Goal: Book appointment/travel/reservation

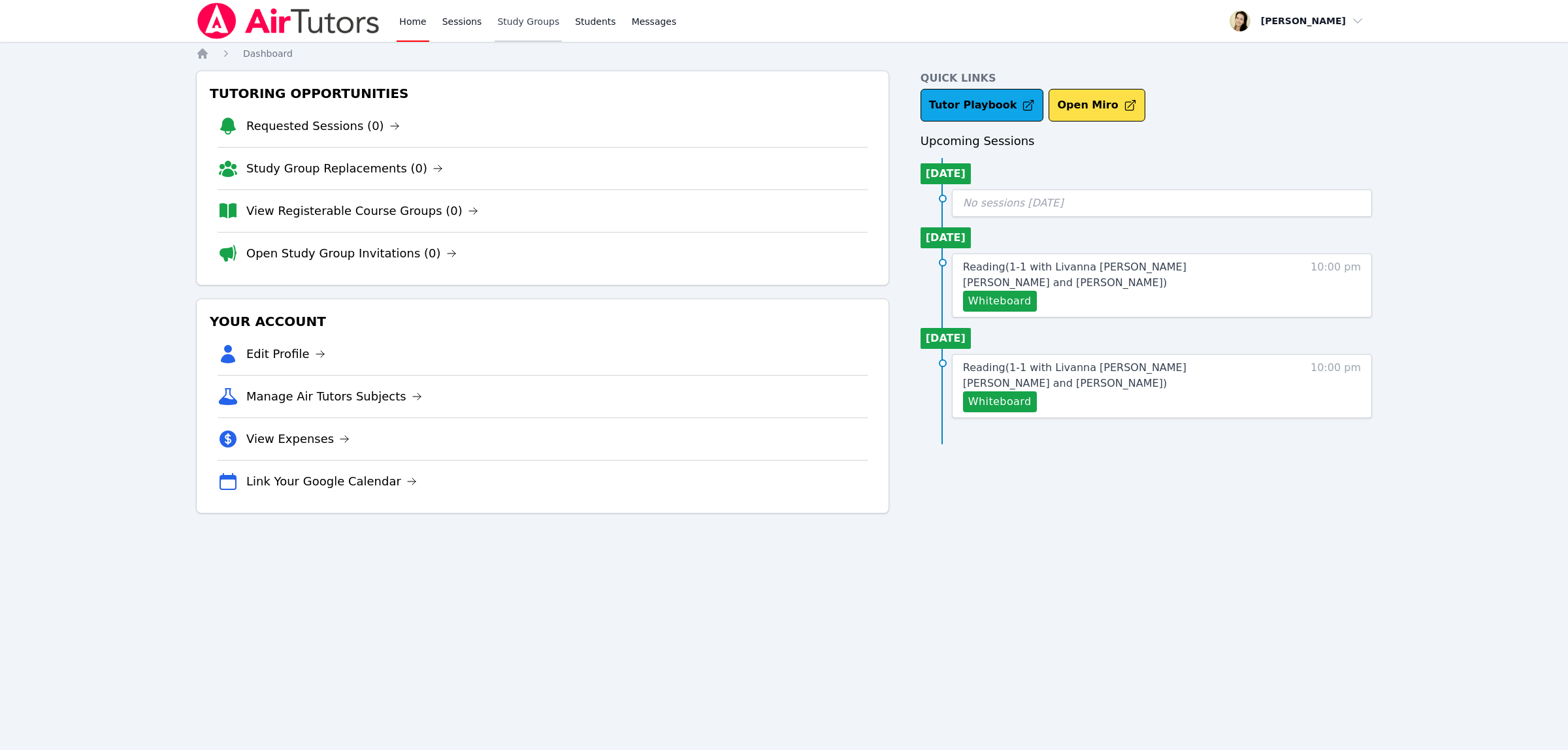
click at [526, 21] on link "Study Groups" at bounding box center [528, 21] width 67 height 42
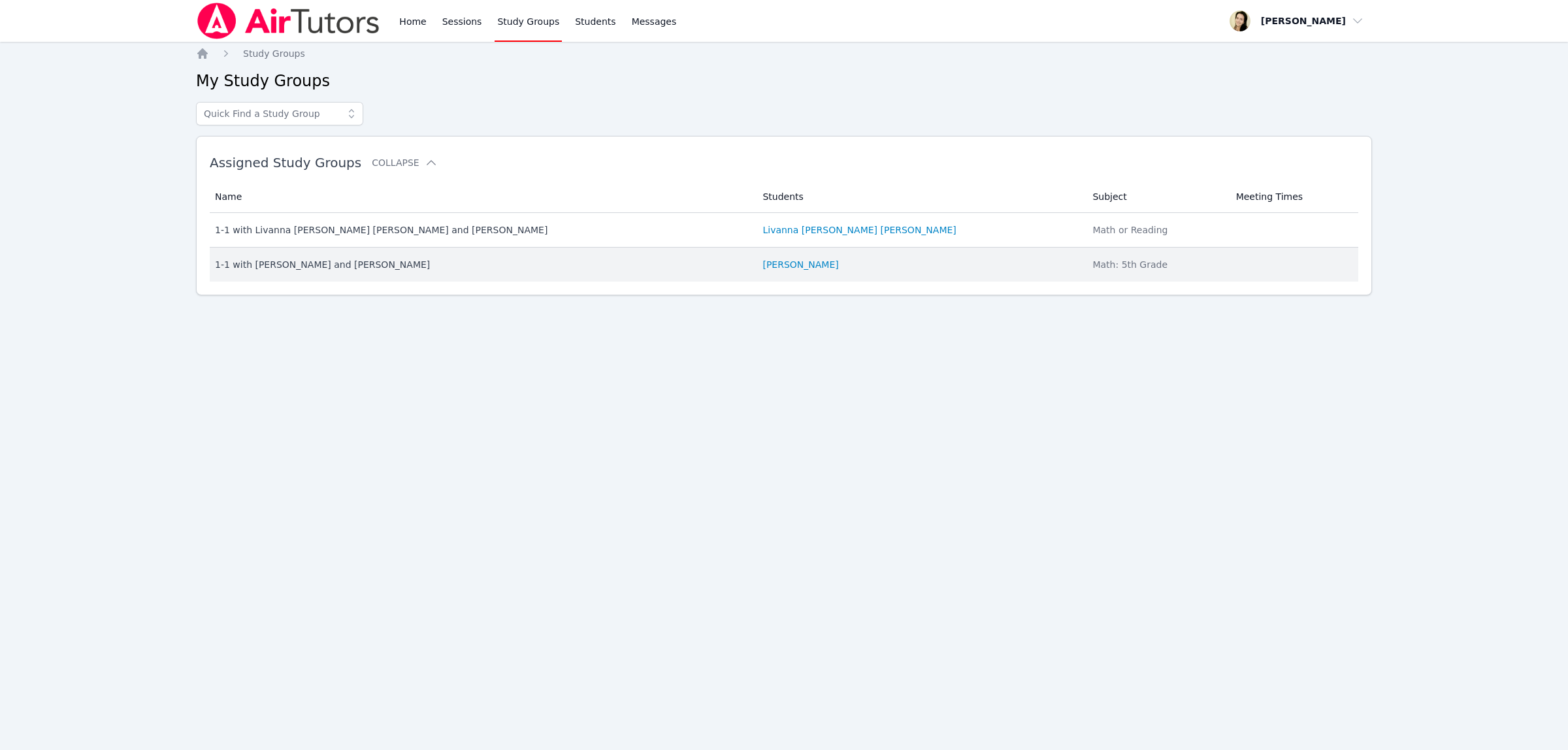
click at [285, 265] on div "1-1 with [PERSON_NAME] and [PERSON_NAME]" at bounding box center [481, 264] width 532 height 13
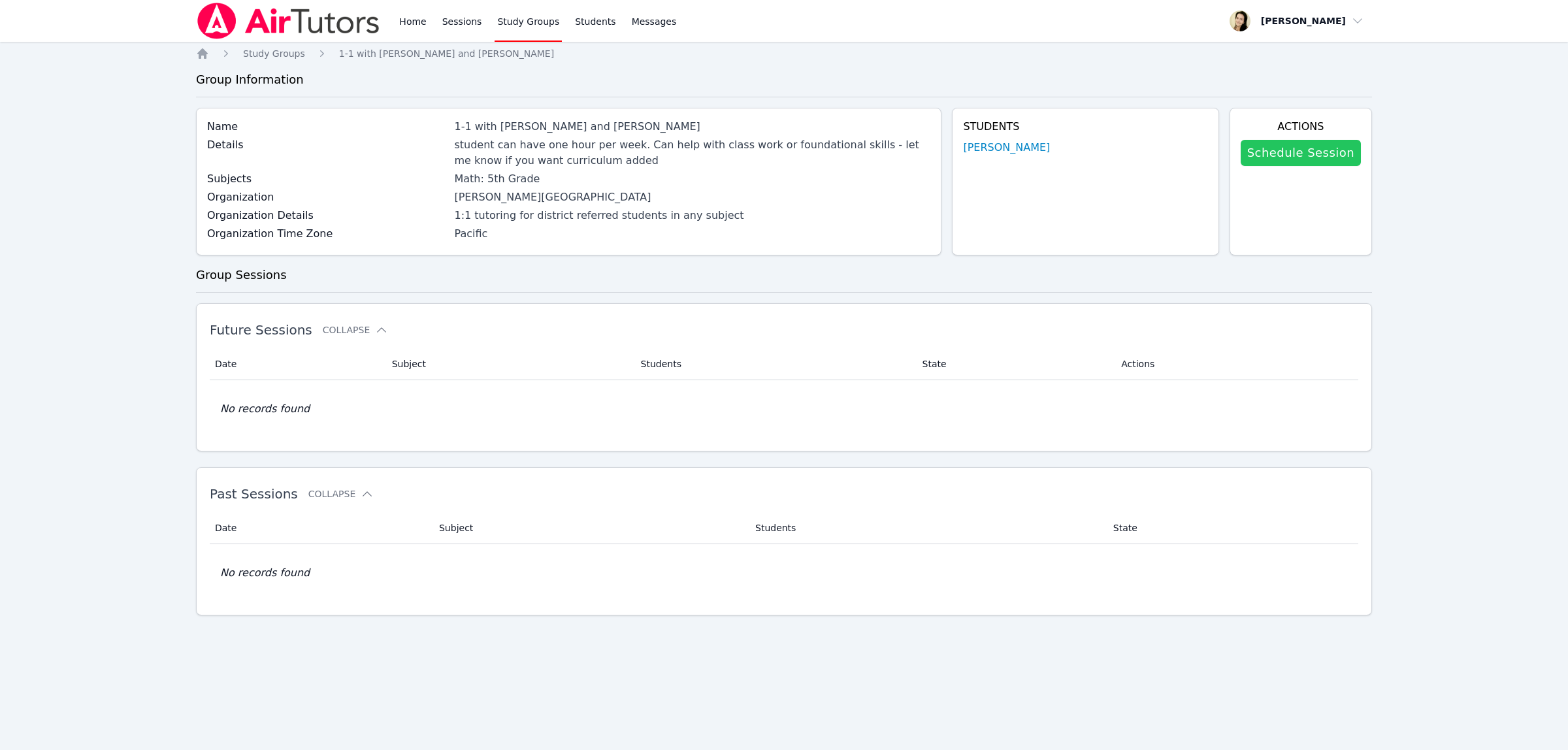
click at [1303, 150] on link "Schedule Session" at bounding box center [1300, 153] width 120 height 26
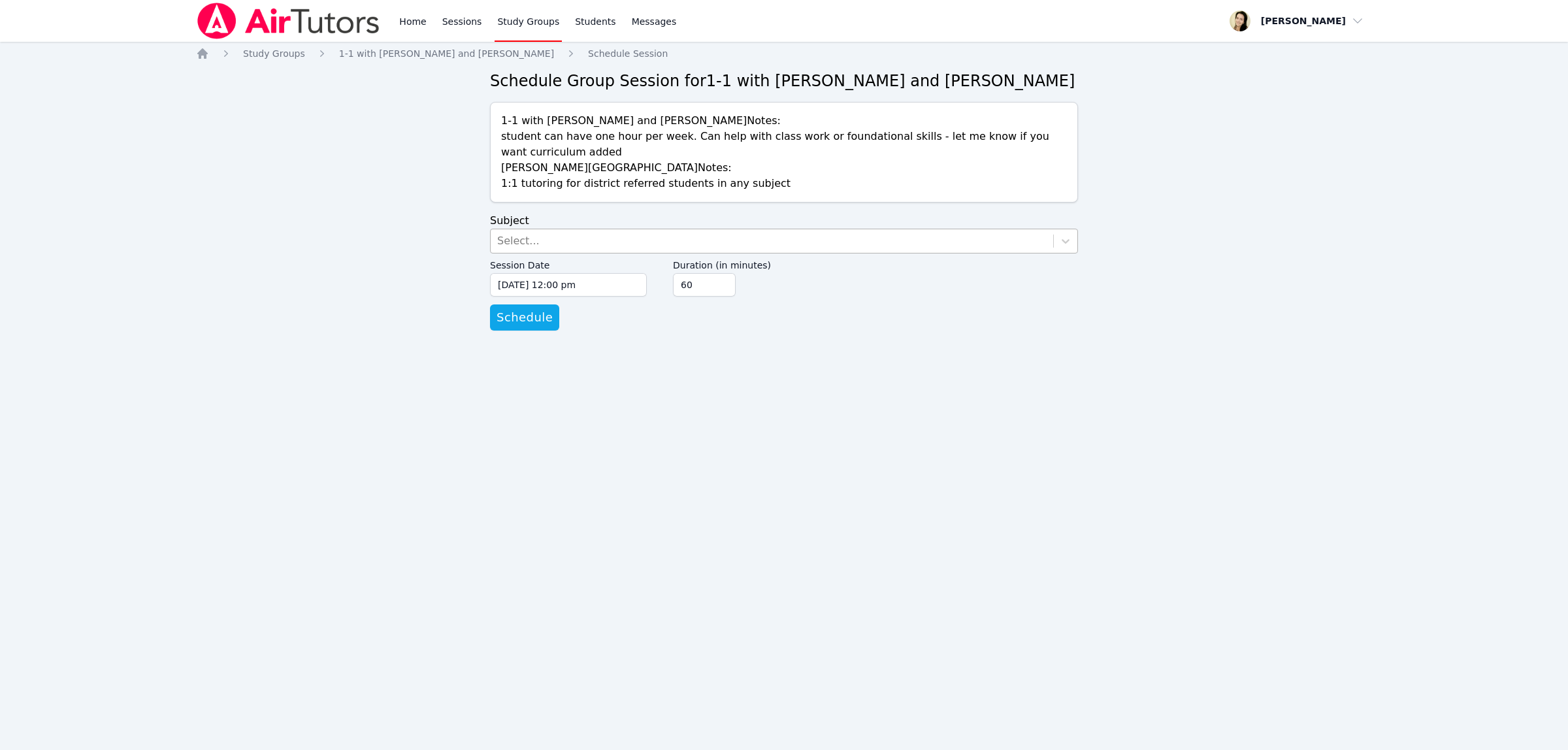
click at [556, 242] on div "Select..." at bounding box center [771, 241] width 562 height 24
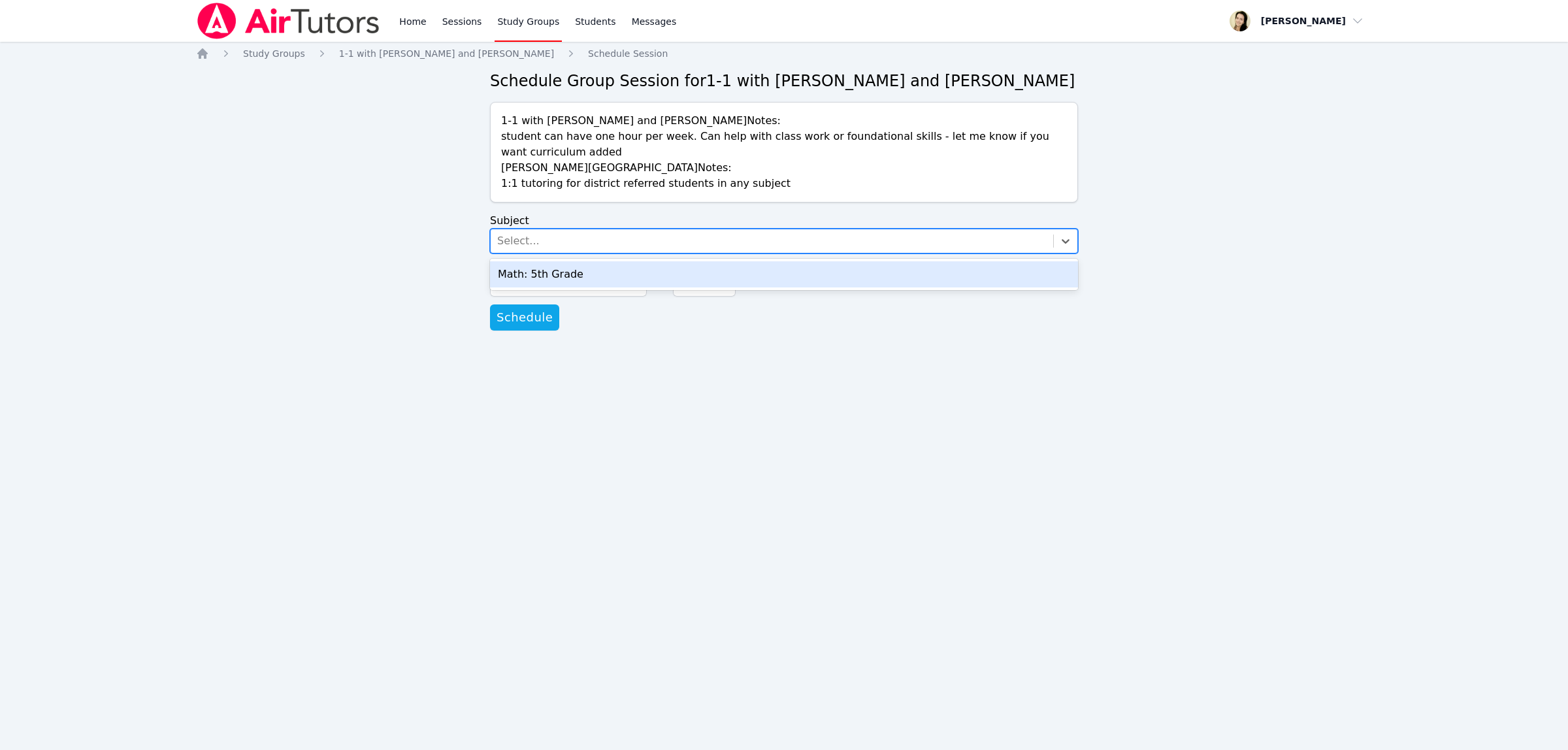
click at [551, 272] on div "Math: 5th Grade" at bounding box center [783, 274] width 588 height 26
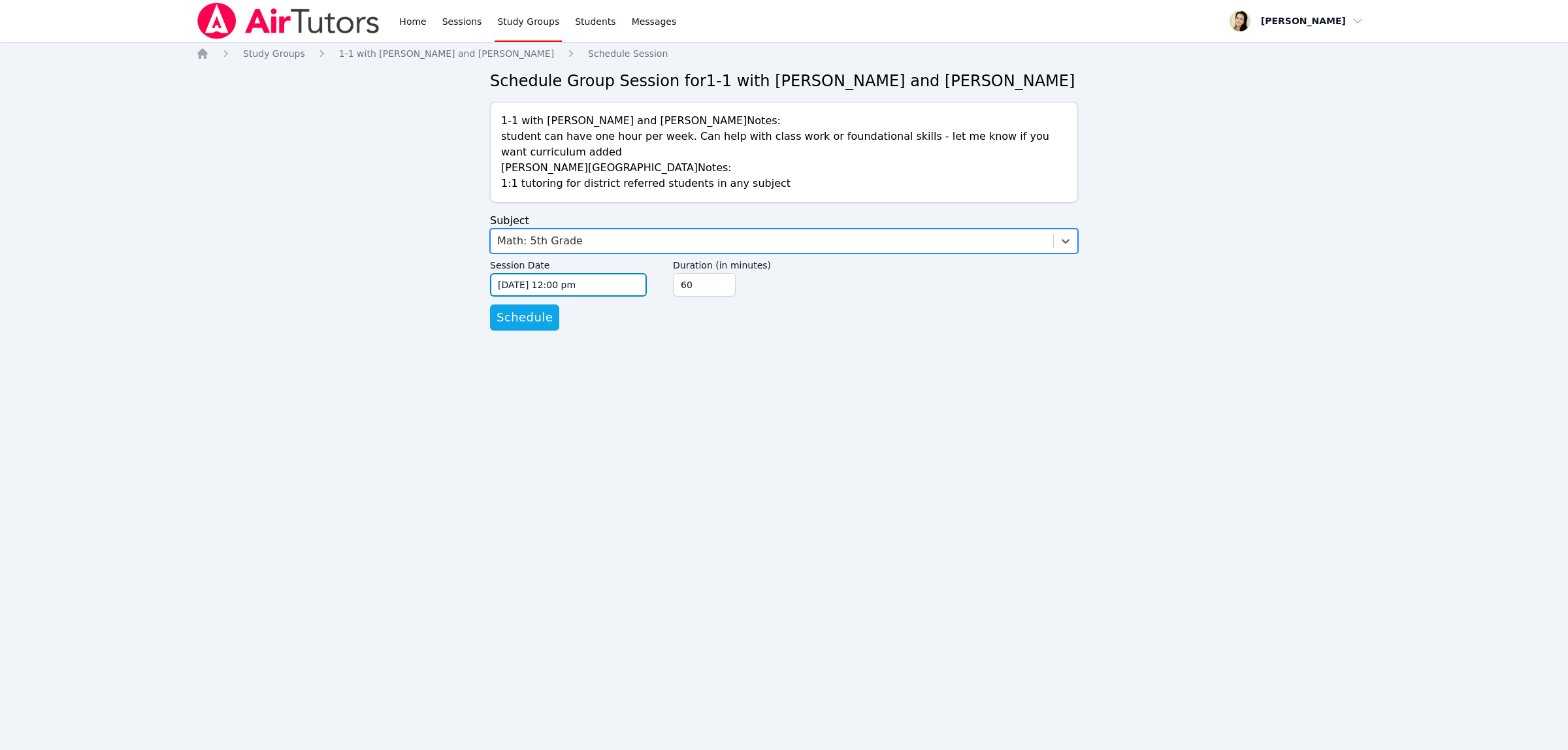
click at [532, 288] on input "[DATE] 12:00 pm" at bounding box center [568, 284] width 157 height 24
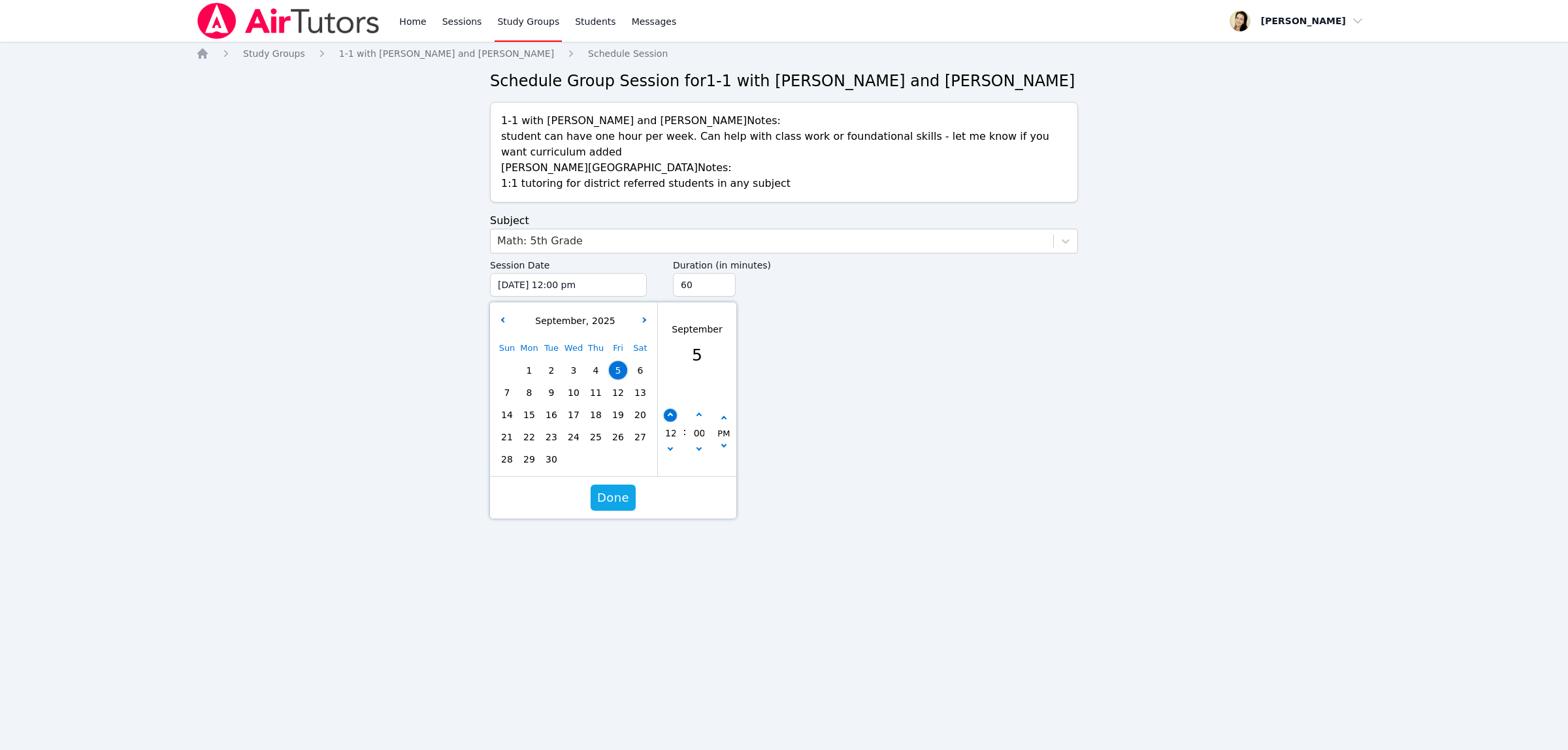
click at [666, 416] on button "button" at bounding box center [670, 416] width 13 height 13
type input "[DATE] 01:00 pm"
type input "01"
click at [666, 416] on button "button" at bounding box center [670, 416] width 13 height 13
type input "[DATE] 02:00 pm"
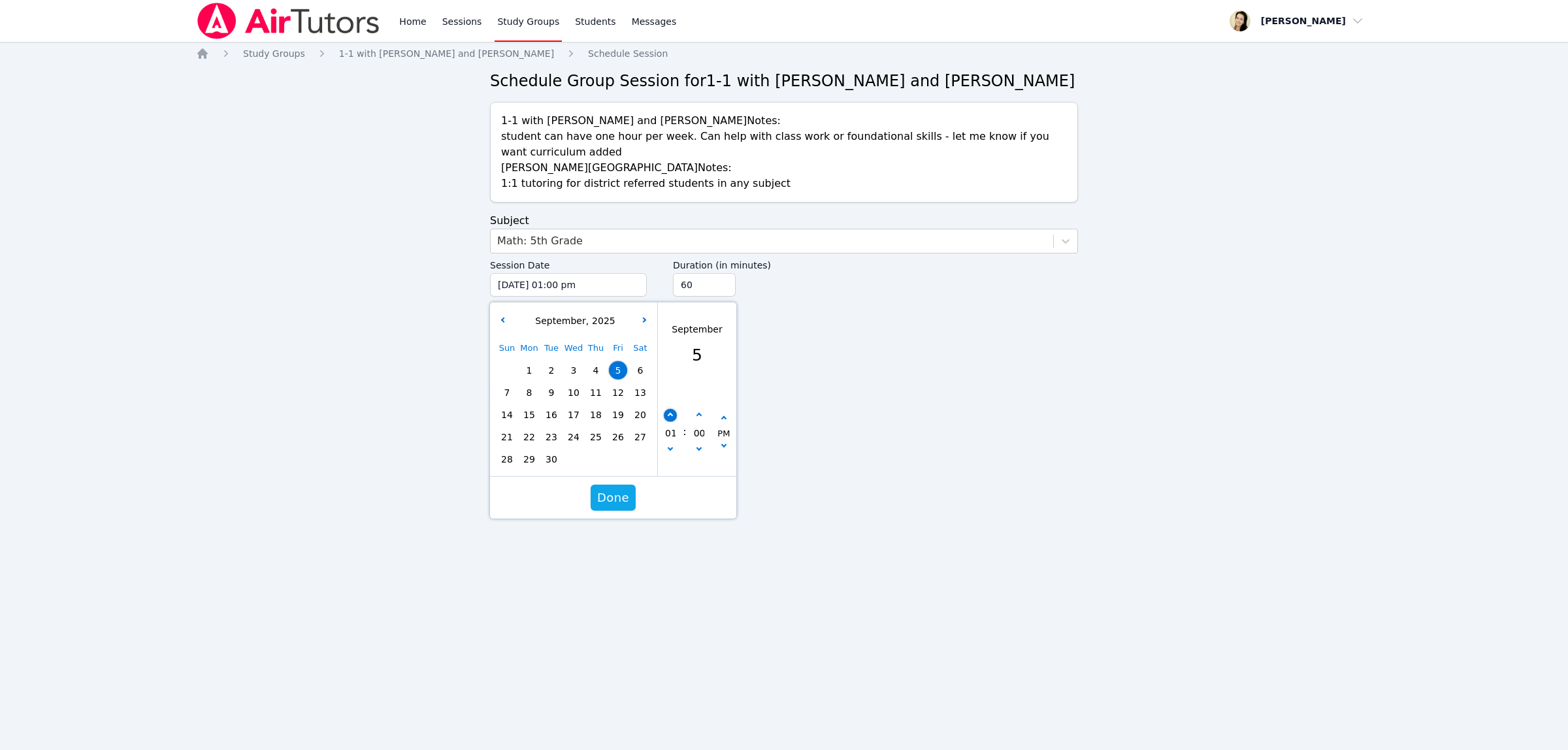
type input "02"
click at [666, 416] on button "button" at bounding box center [670, 416] width 13 height 13
type input "[DATE] 03:00 pm"
type input "03"
click at [666, 416] on button "button" at bounding box center [670, 416] width 13 height 13
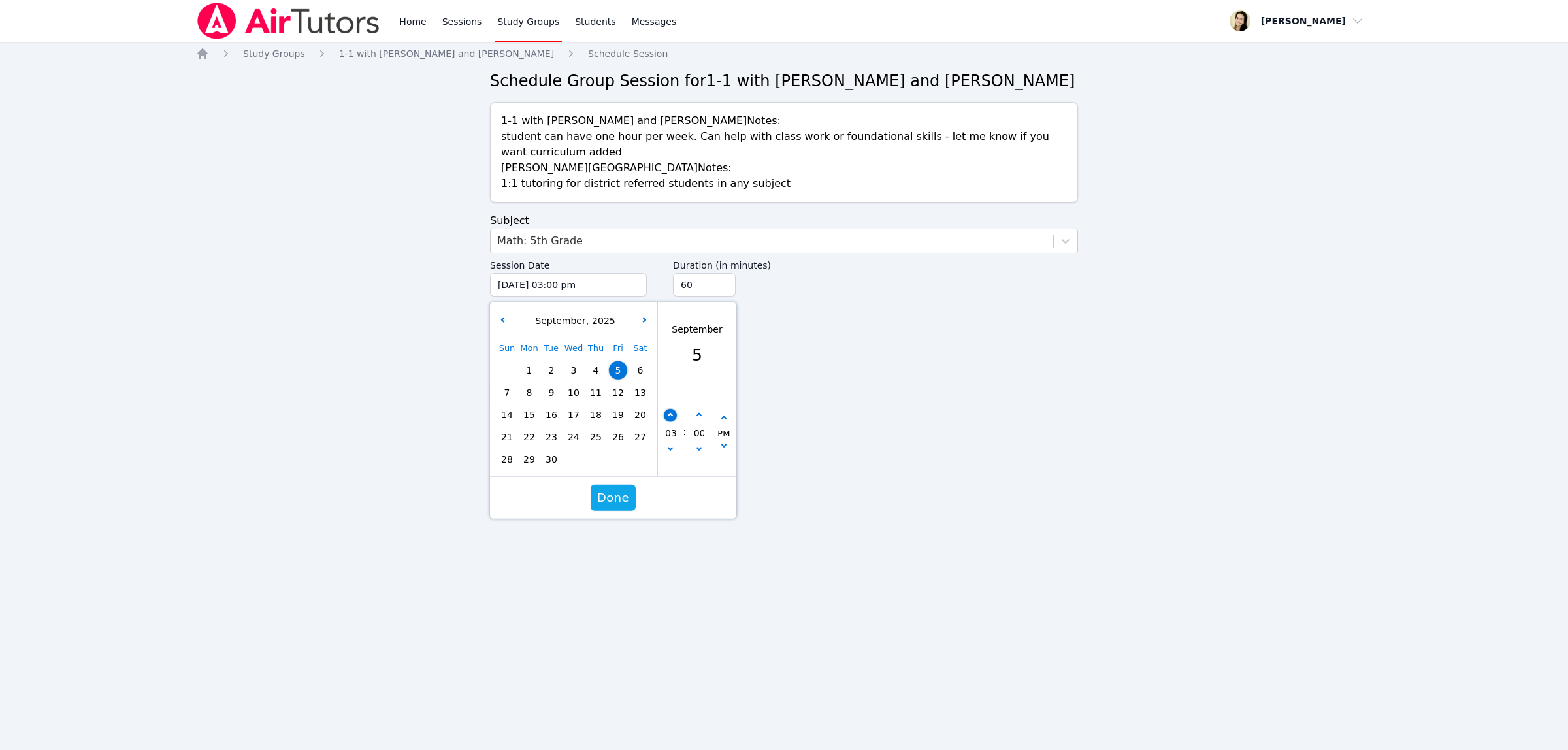
type input "[DATE] 04:00 pm"
type input "04"
click at [666, 416] on button "button" at bounding box center [670, 416] width 13 height 13
type input "[DATE] 05:00 pm"
type input "05"
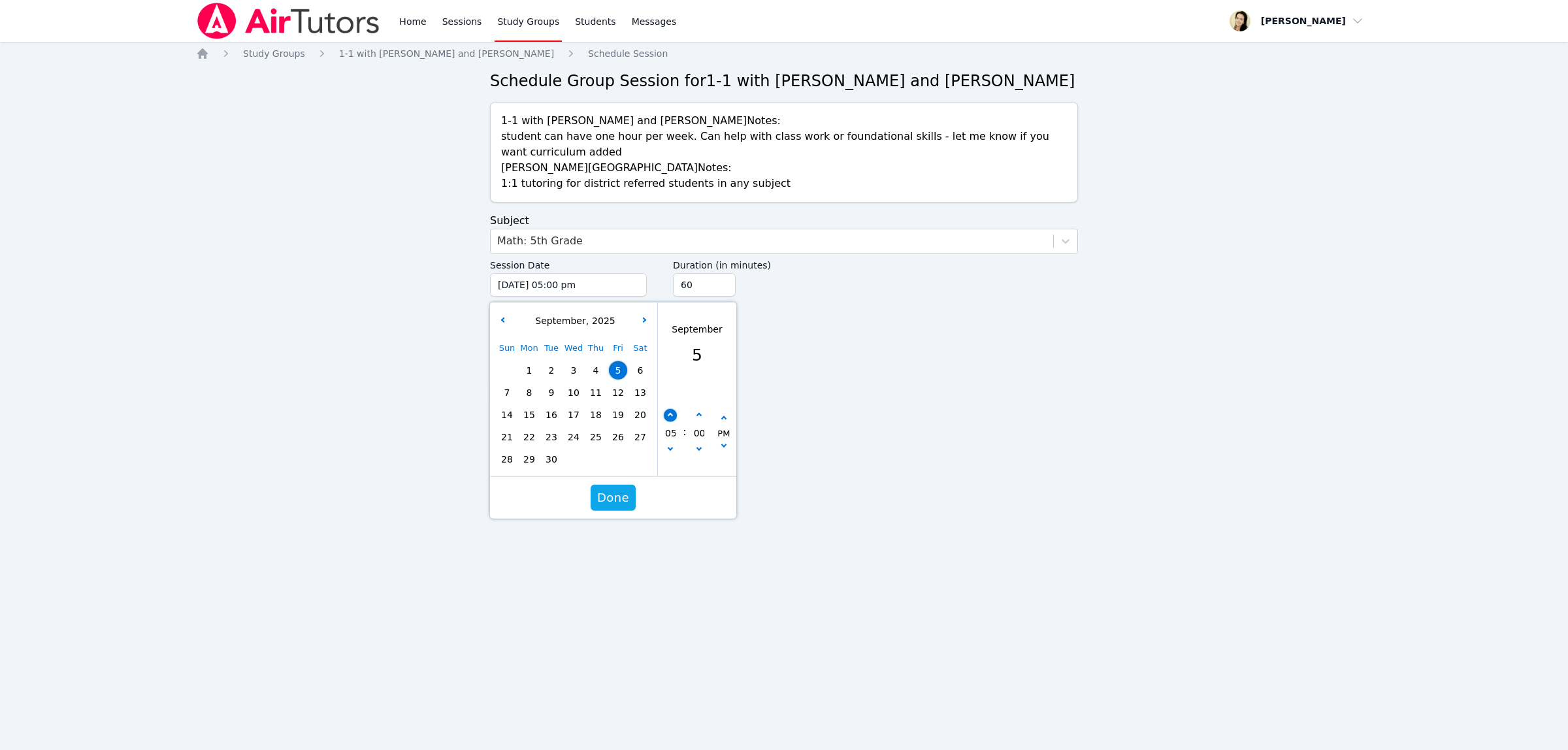
click at [666, 416] on button "button" at bounding box center [670, 416] width 13 height 13
type input "[DATE] 06:00 pm"
type input "06"
click at [666, 416] on button "button" at bounding box center [670, 416] width 13 height 13
type input "[DATE] 07:00 pm"
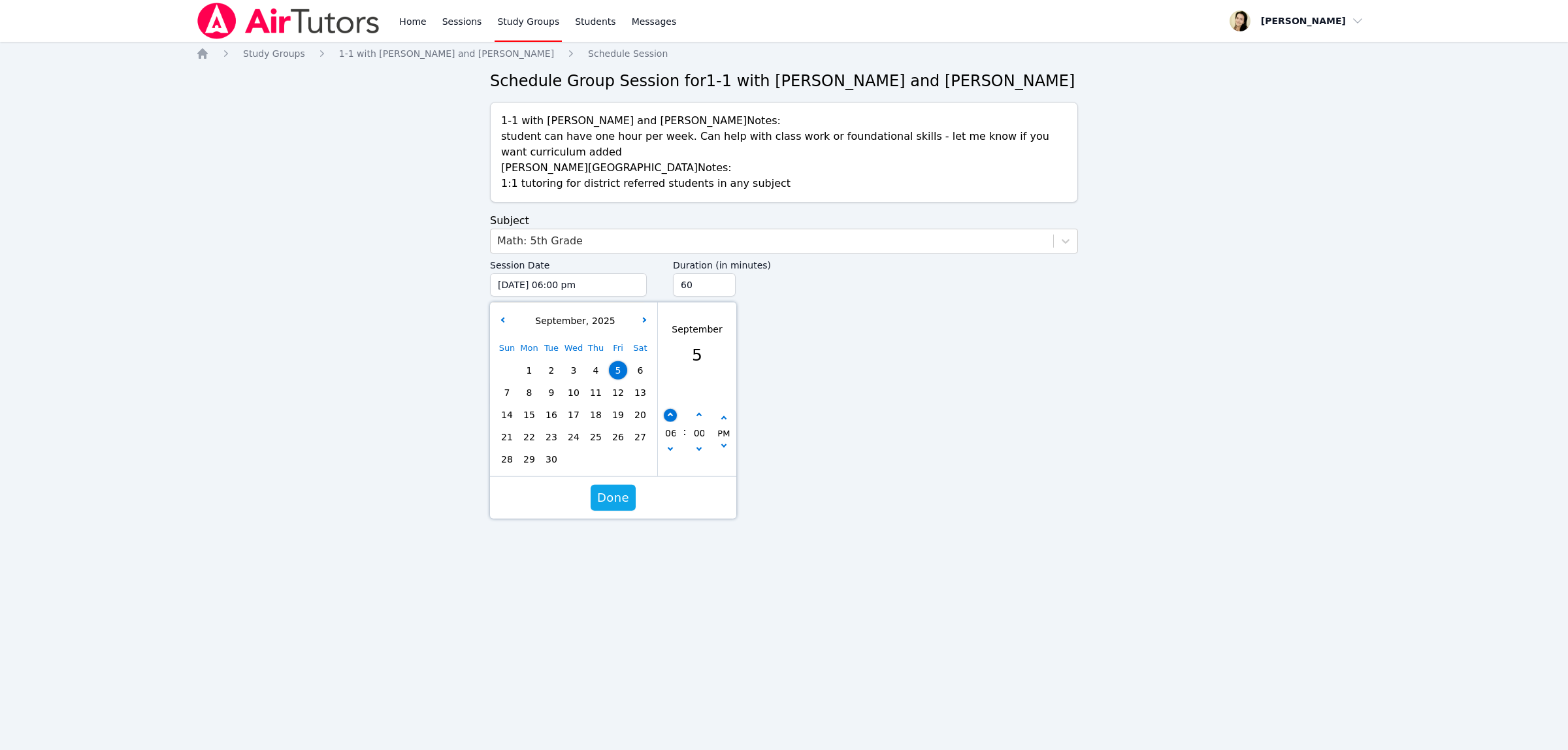
type input "07"
click at [666, 415] on button "button" at bounding box center [670, 416] width 13 height 13
type input "[DATE] 08:00 pm"
type input "08"
click at [666, 415] on button "button" at bounding box center [670, 416] width 13 height 13
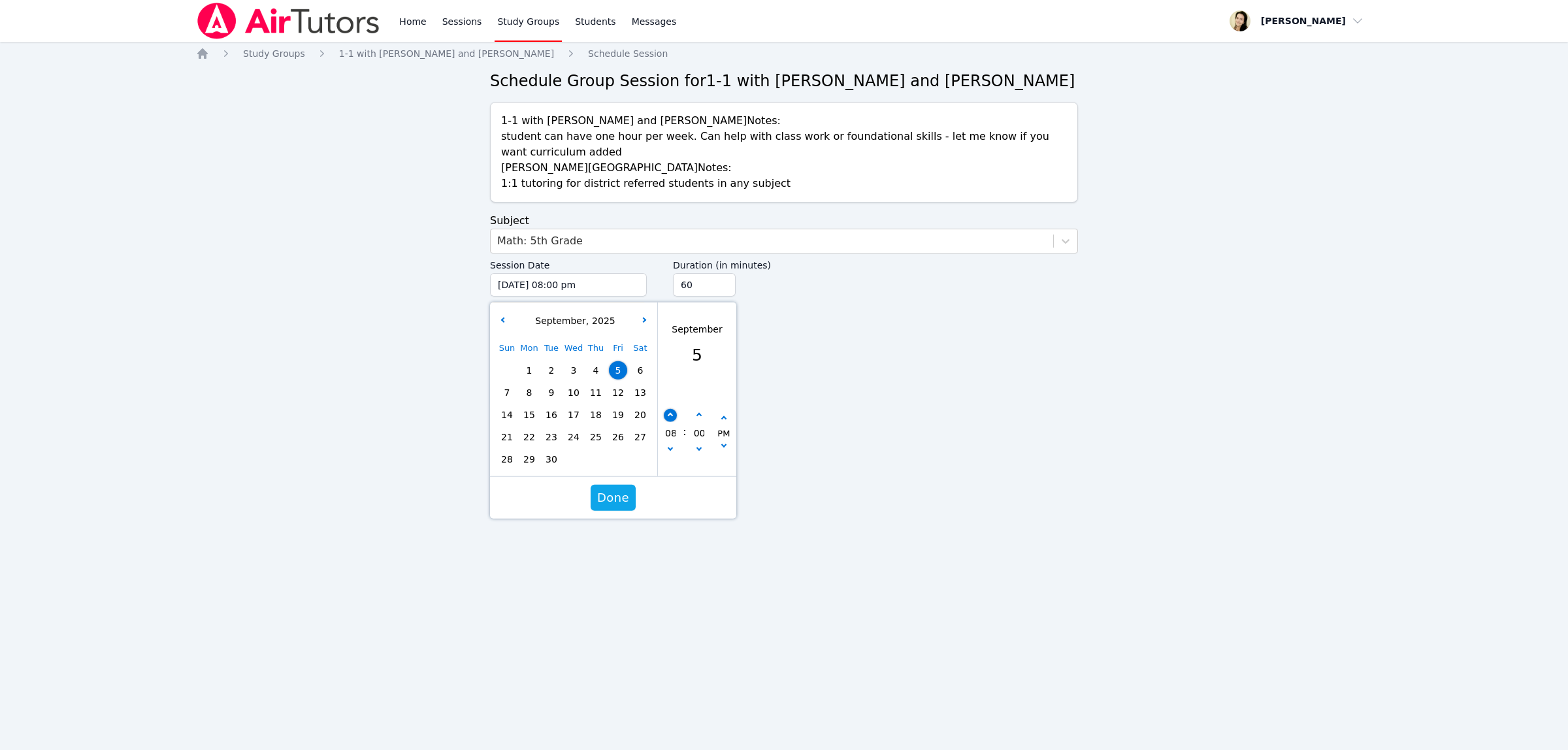
type input "[DATE] 09:00 pm"
type input "09"
click at [924, 407] on div "Home Study Groups 1-1 with [PERSON_NAME] and [PERSON_NAME] Schedule Session Sch…" at bounding box center [784, 240] width 1176 height 386
click at [619, 505] on span "Done" at bounding box center [613, 498] width 32 height 19
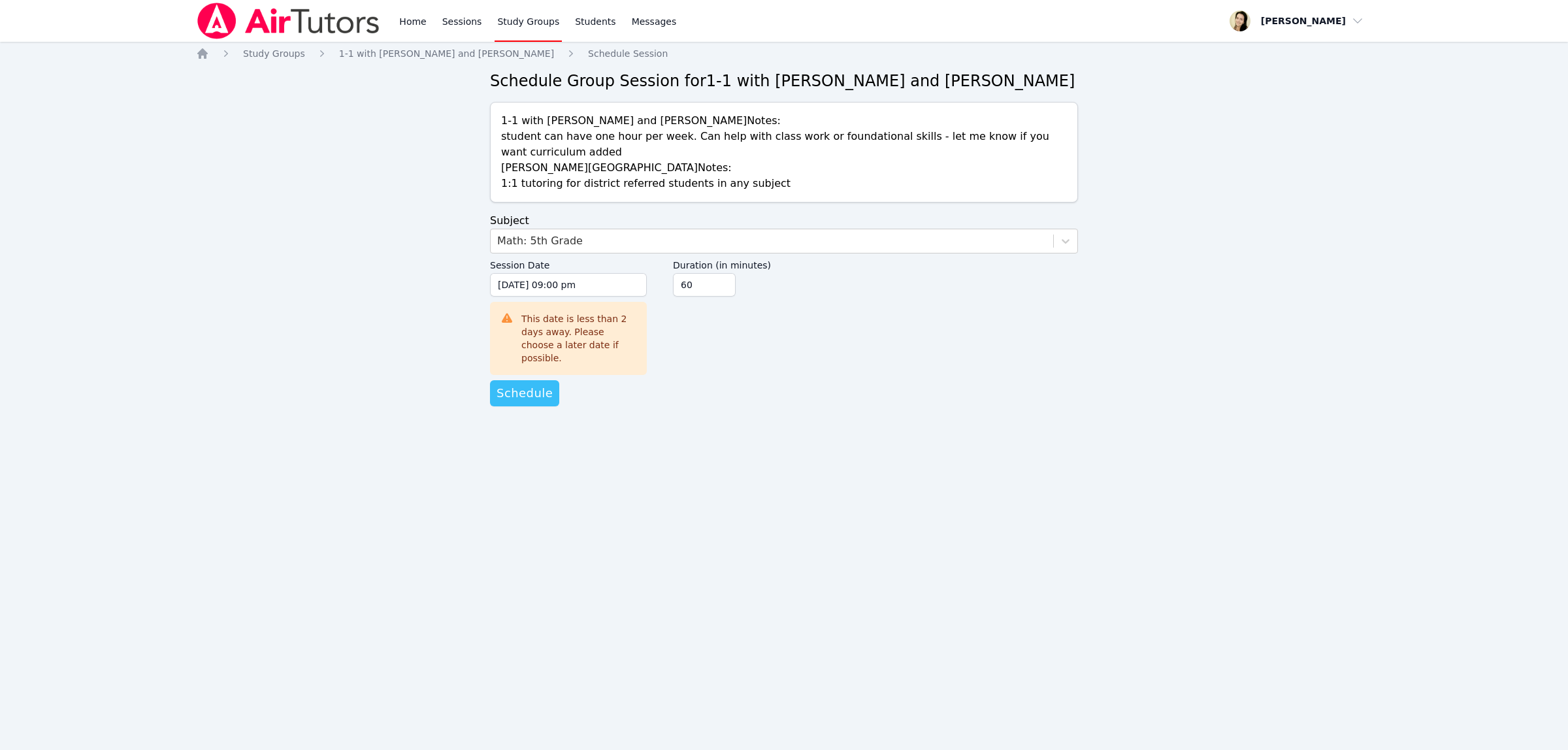
click at [530, 387] on span "Schedule" at bounding box center [525, 394] width 56 height 19
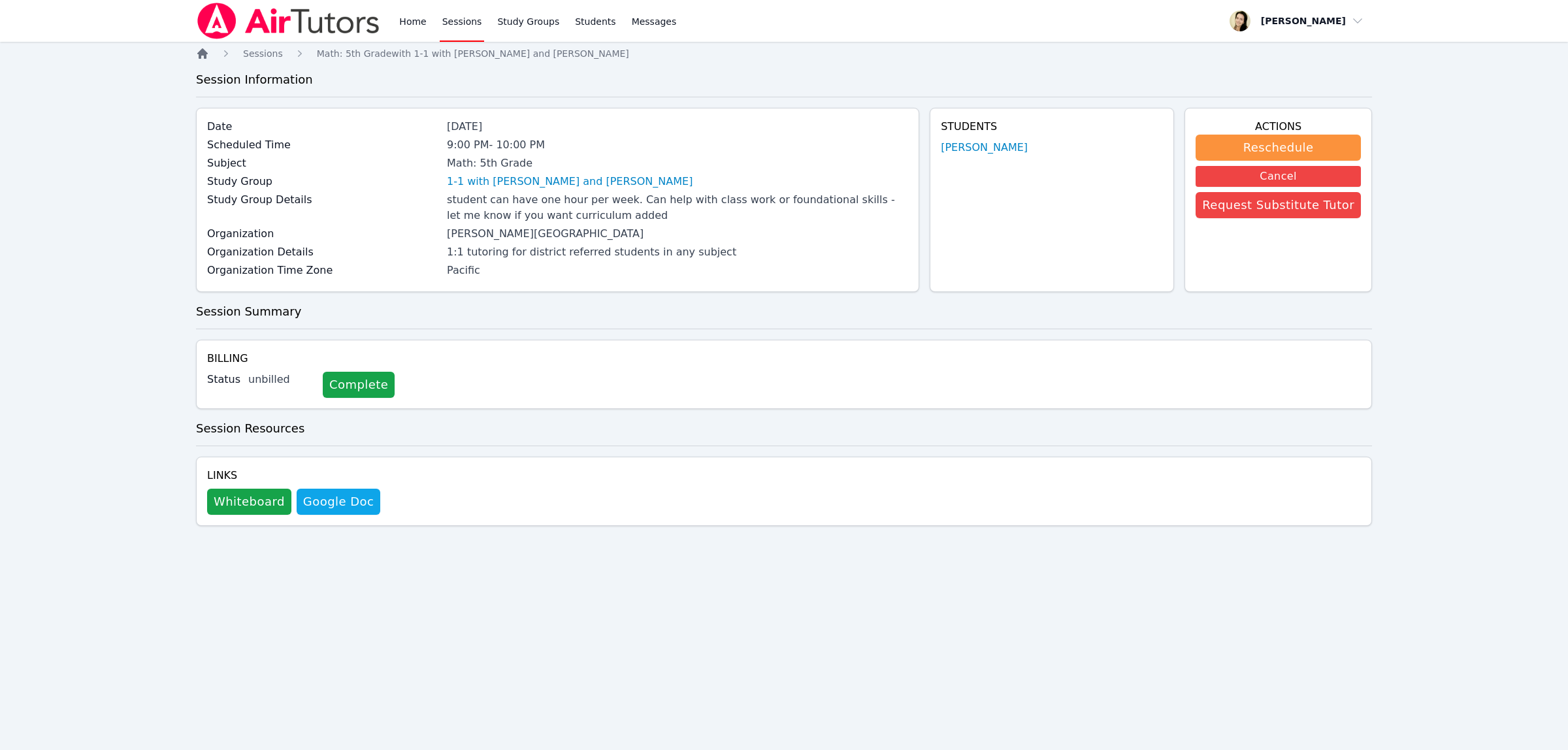
click at [204, 52] on icon "Breadcrumb" at bounding box center [202, 53] width 11 height 11
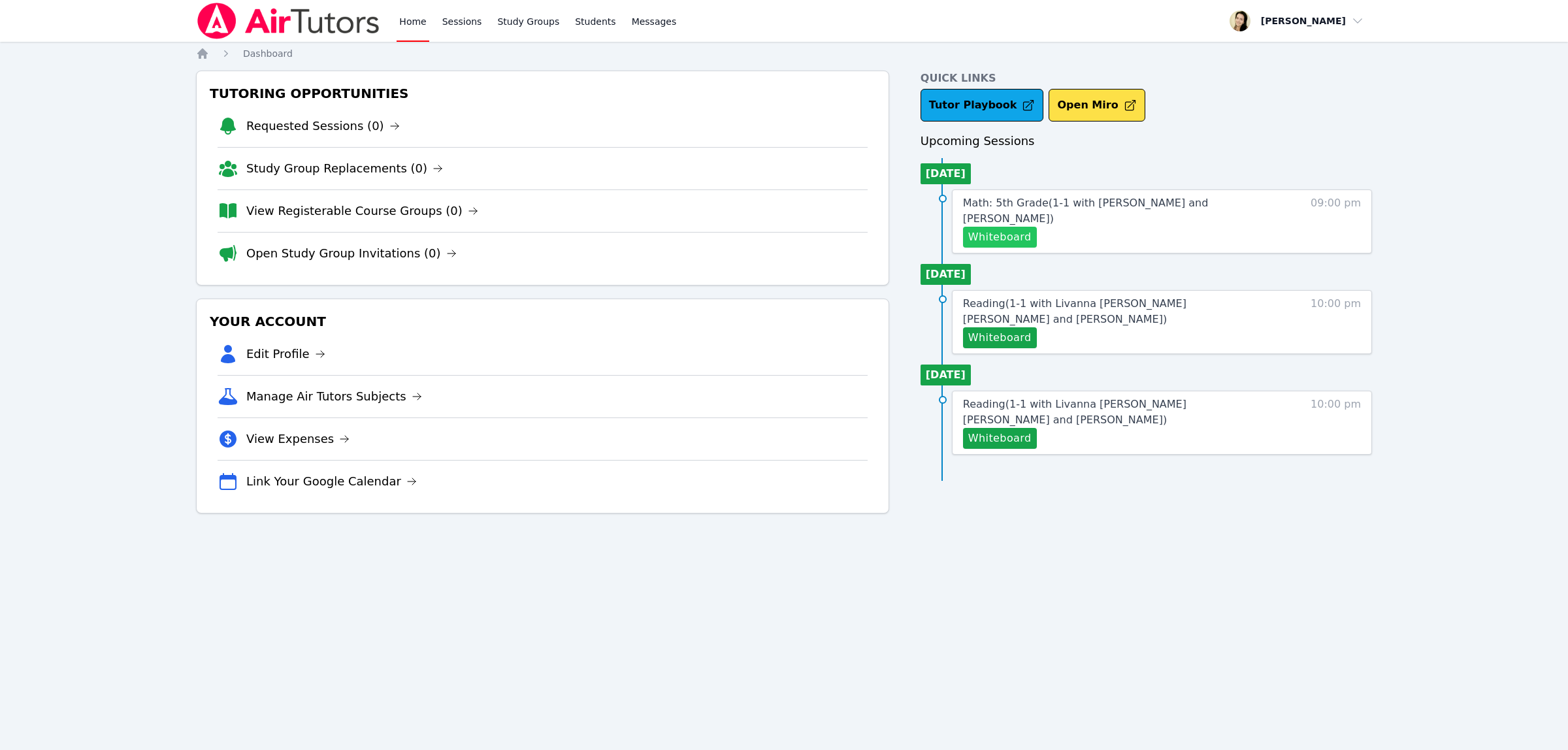
click at [995, 227] on button "Whiteboard" at bounding box center [1000, 237] width 74 height 21
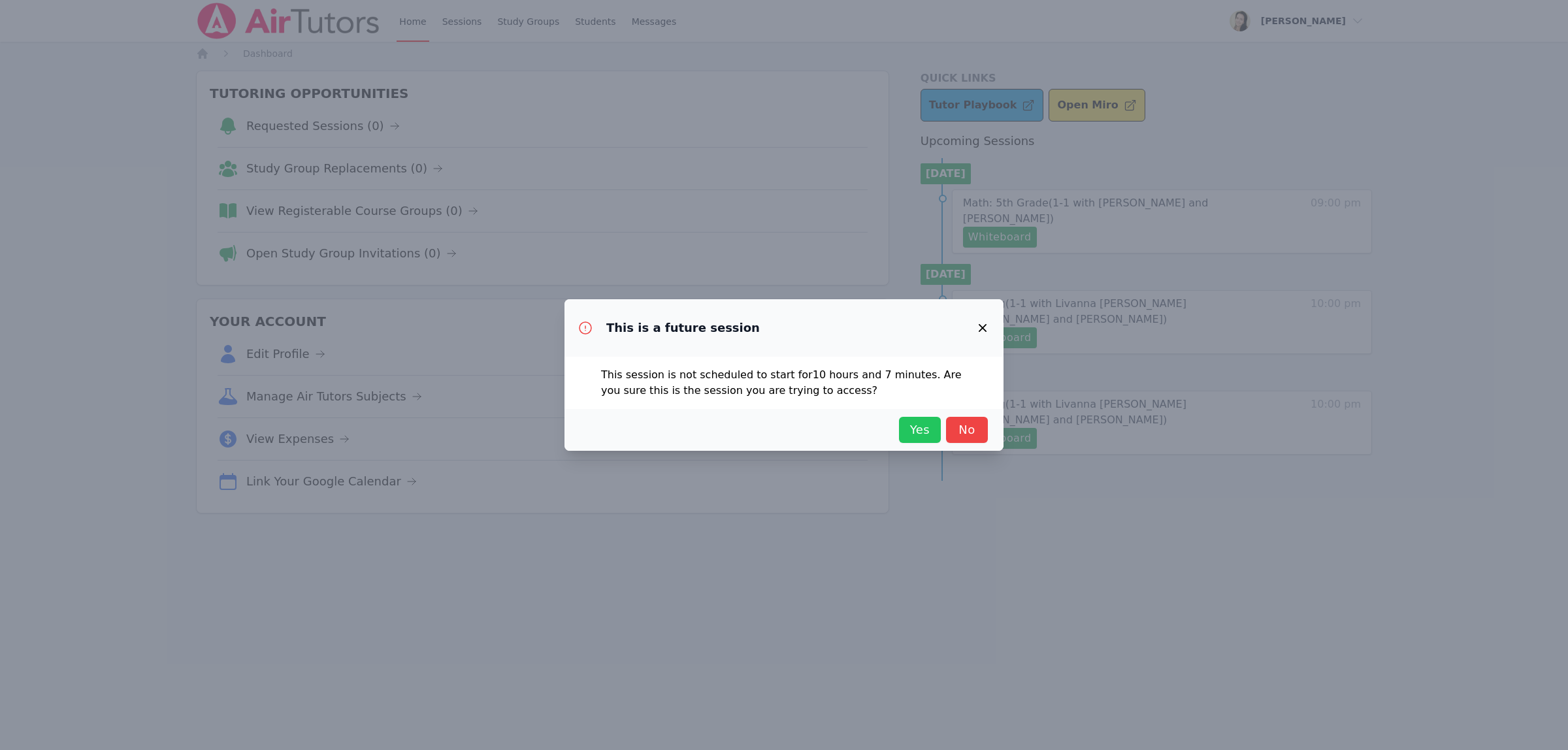
click at [928, 429] on span "Yes" at bounding box center [919, 430] width 29 height 19
